Goal: Task Accomplishment & Management: Use online tool/utility

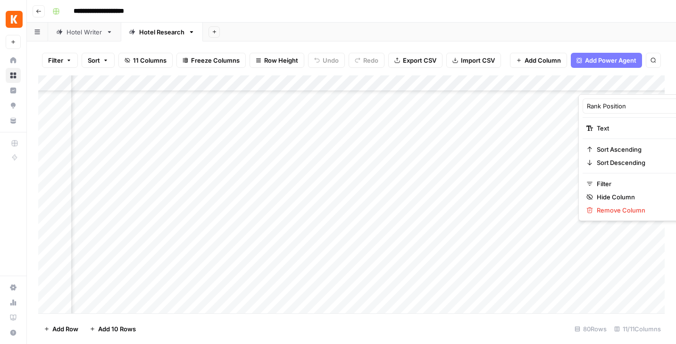
scroll to position [914, 288]
click at [600, 8] on div "**********" at bounding box center [358, 11] width 618 height 15
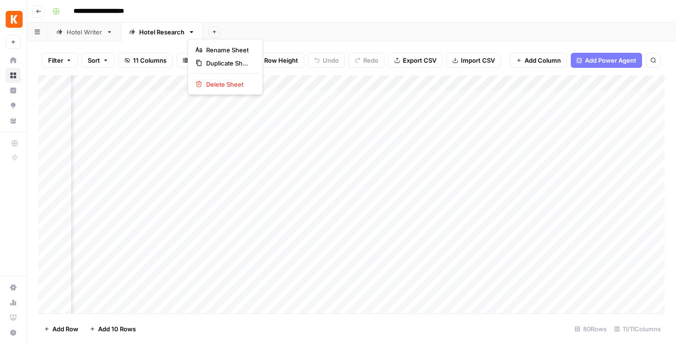
click at [192, 32] on icon "button" at bounding box center [191, 32] width 7 height 7
click at [289, 12] on div "**********" at bounding box center [358, 11] width 618 height 15
click at [490, 99] on div "Add Column" at bounding box center [351, 194] width 626 height 238
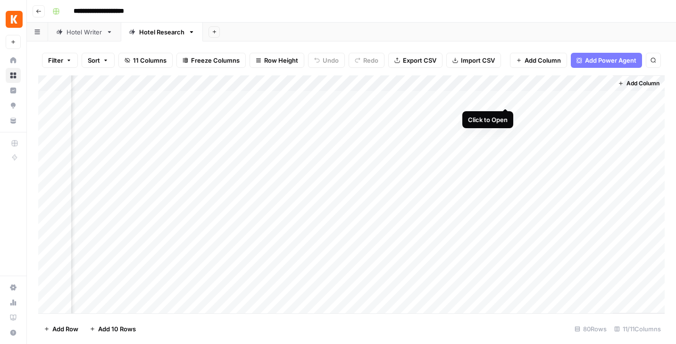
click at [507, 100] on div "Add Column" at bounding box center [351, 194] width 626 height 238
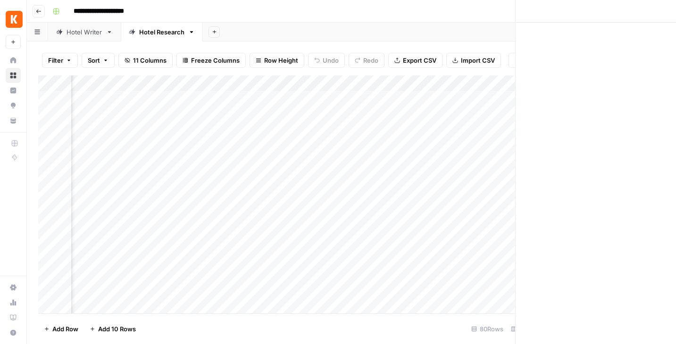
scroll to position [0, 488]
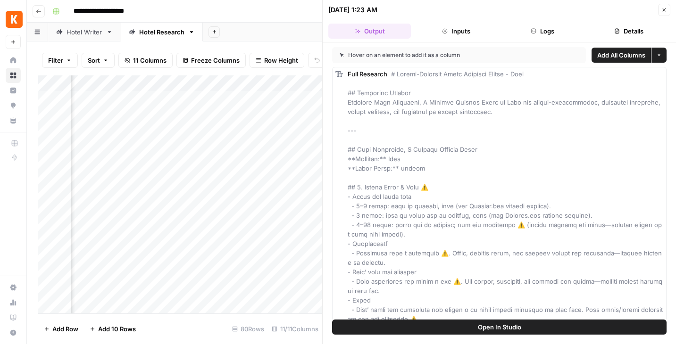
click at [466, 29] on button "Inputs" at bounding box center [455, 31] width 83 height 15
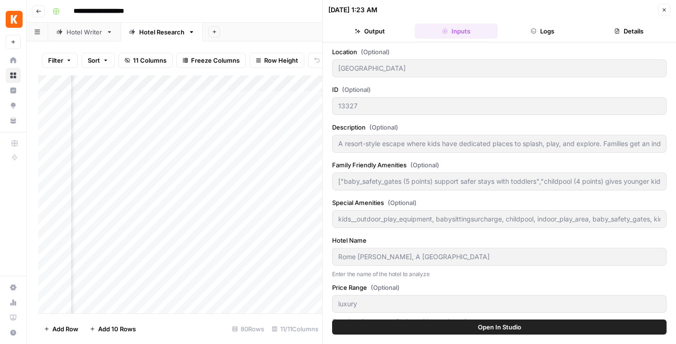
scroll to position [11, 0]
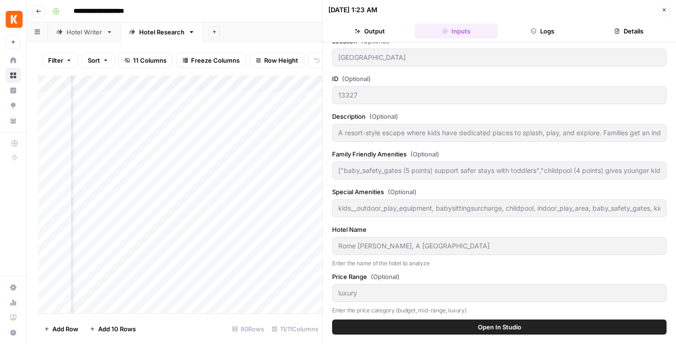
click at [495, 326] on span "Open In Studio" at bounding box center [499, 327] width 43 height 9
click at [544, 31] on button "Logs" at bounding box center [542, 31] width 83 height 15
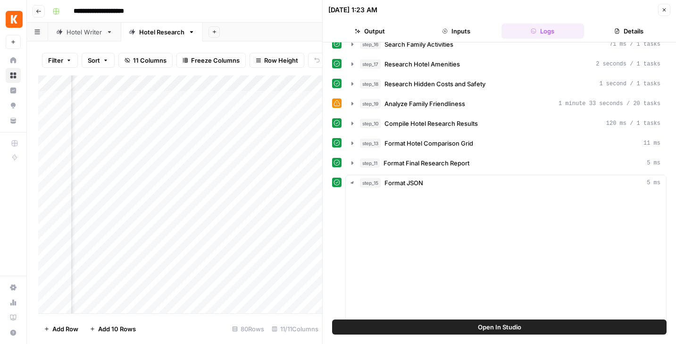
scroll to position [0, 0]
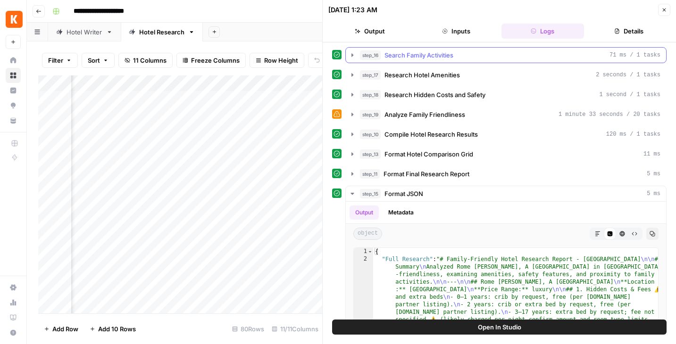
click at [352, 54] on icon "button" at bounding box center [352, 55] width 8 height 8
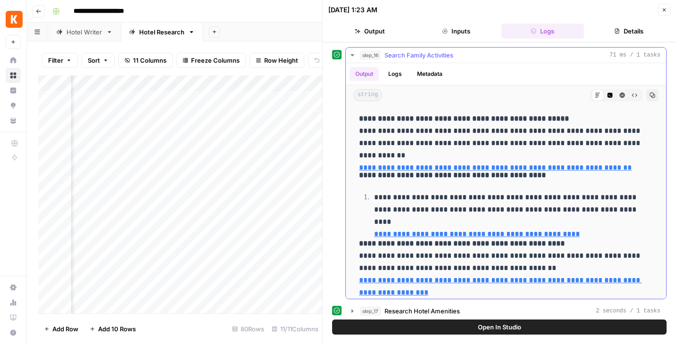
click at [401, 75] on button "Logs" at bounding box center [394, 74] width 25 height 14
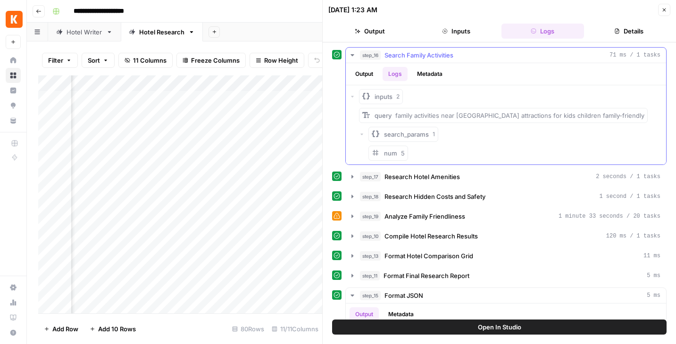
click at [437, 74] on button "Metadata" at bounding box center [429, 74] width 37 height 14
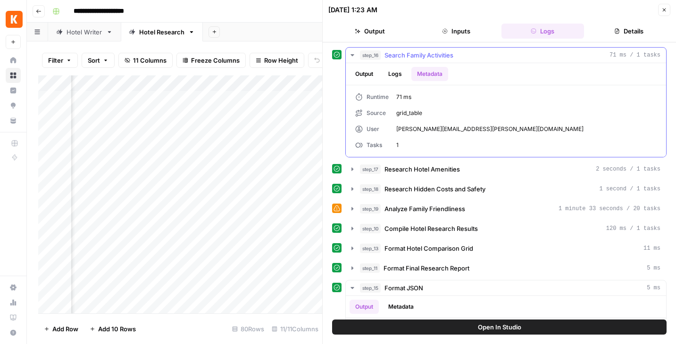
click at [370, 69] on button "Output" at bounding box center [363, 74] width 29 height 14
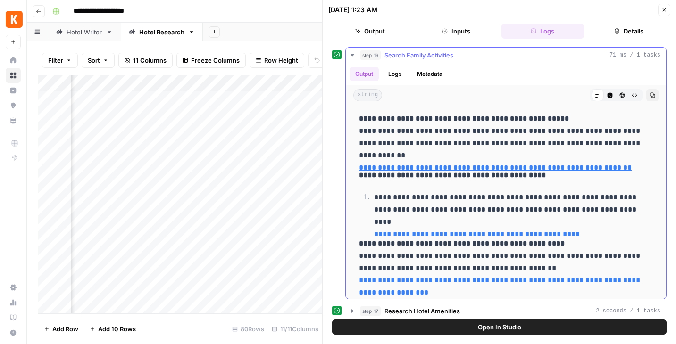
click at [352, 54] on icon "button" at bounding box center [351, 55] width 3 height 2
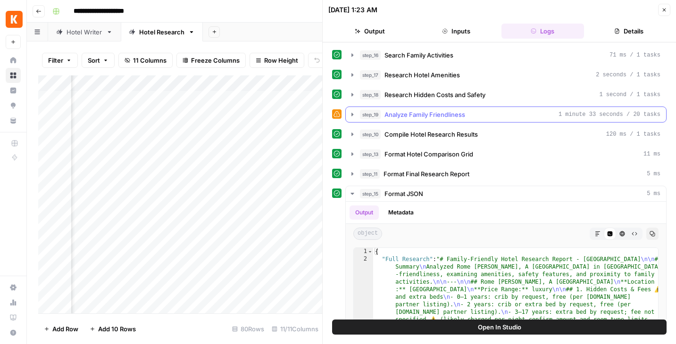
click at [353, 115] on icon "button" at bounding box center [352, 114] width 2 height 3
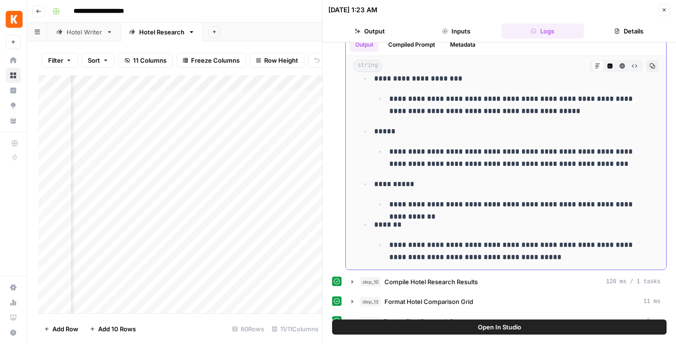
scroll to position [199, 0]
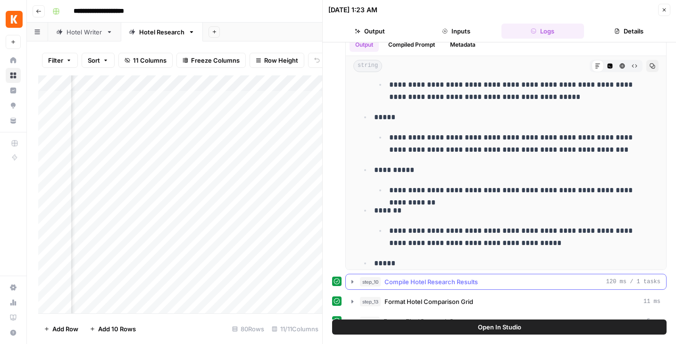
click at [353, 280] on icon "button" at bounding box center [352, 282] width 8 height 8
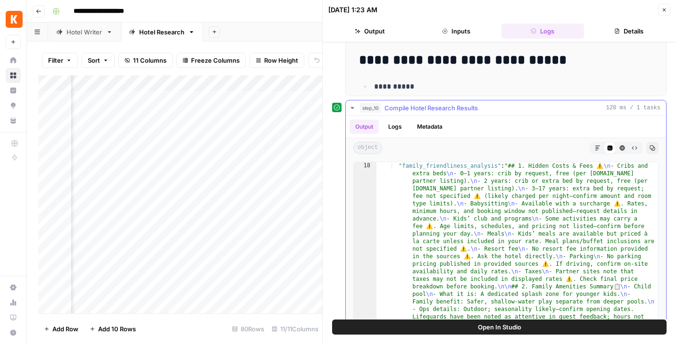
scroll to position [136, 0]
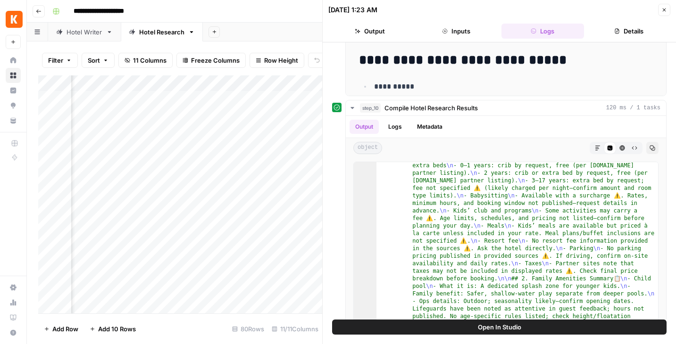
click at [663, 11] on icon "button" at bounding box center [664, 10] width 6 height 6
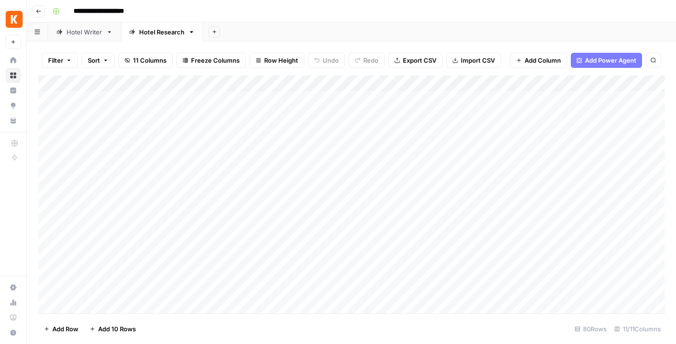
click at [92, 31] on div "Hotel Writer" at bounding box center [84, 31] width 36 height 9
click at [608, 128] on div "Add Column" at bounding box center [351, 138] width 626 height 127
click at [421, 98] on div "Add Column" at bounding box center [351, 138] width 626 height 127
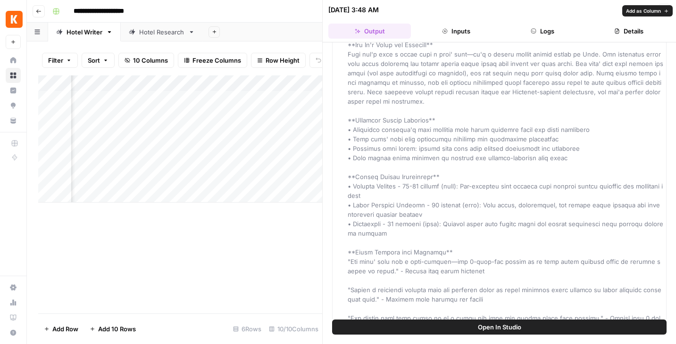
scroll to position [346, 0]
